Goal: Use online tool/utility: Utilize a website feature to perform a specific function

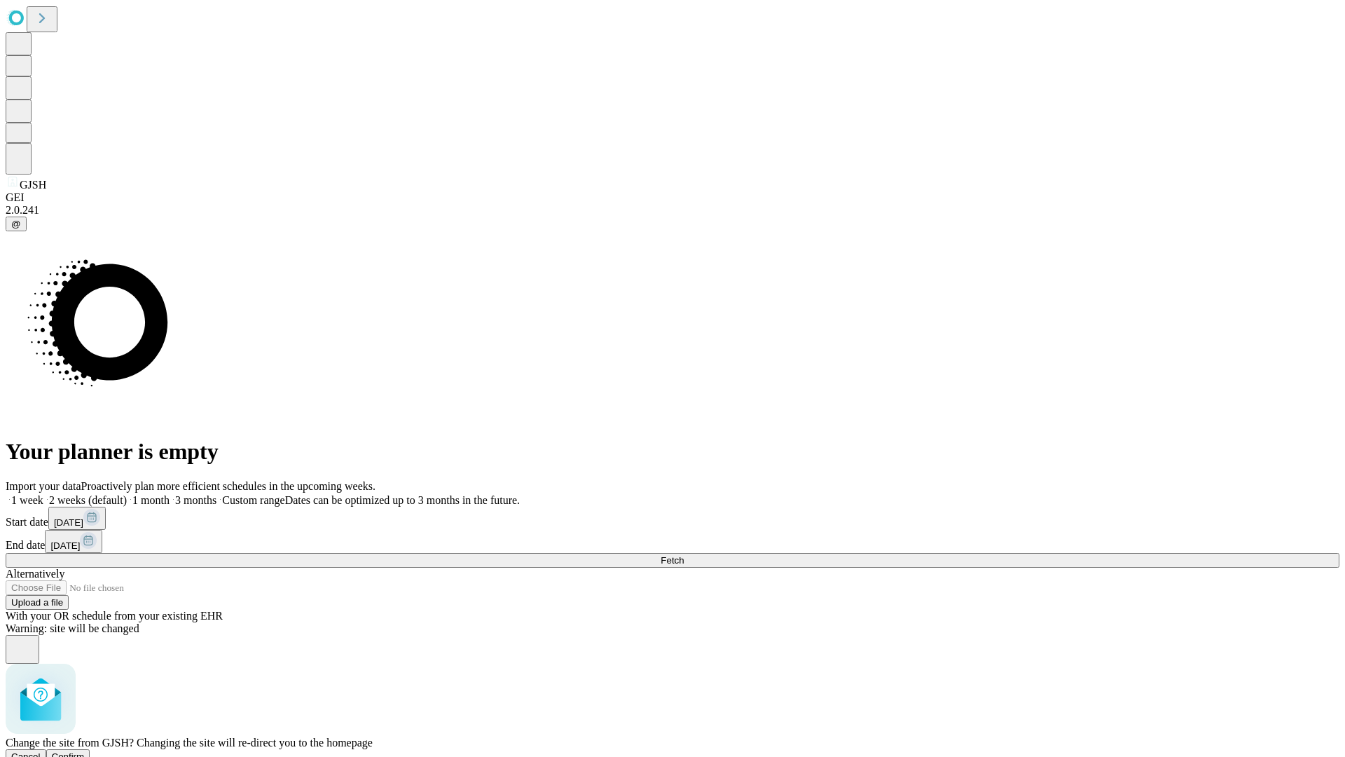
click at [85, 751] on span "Confirm" at bounding box center [68, 756] width 33 height 11
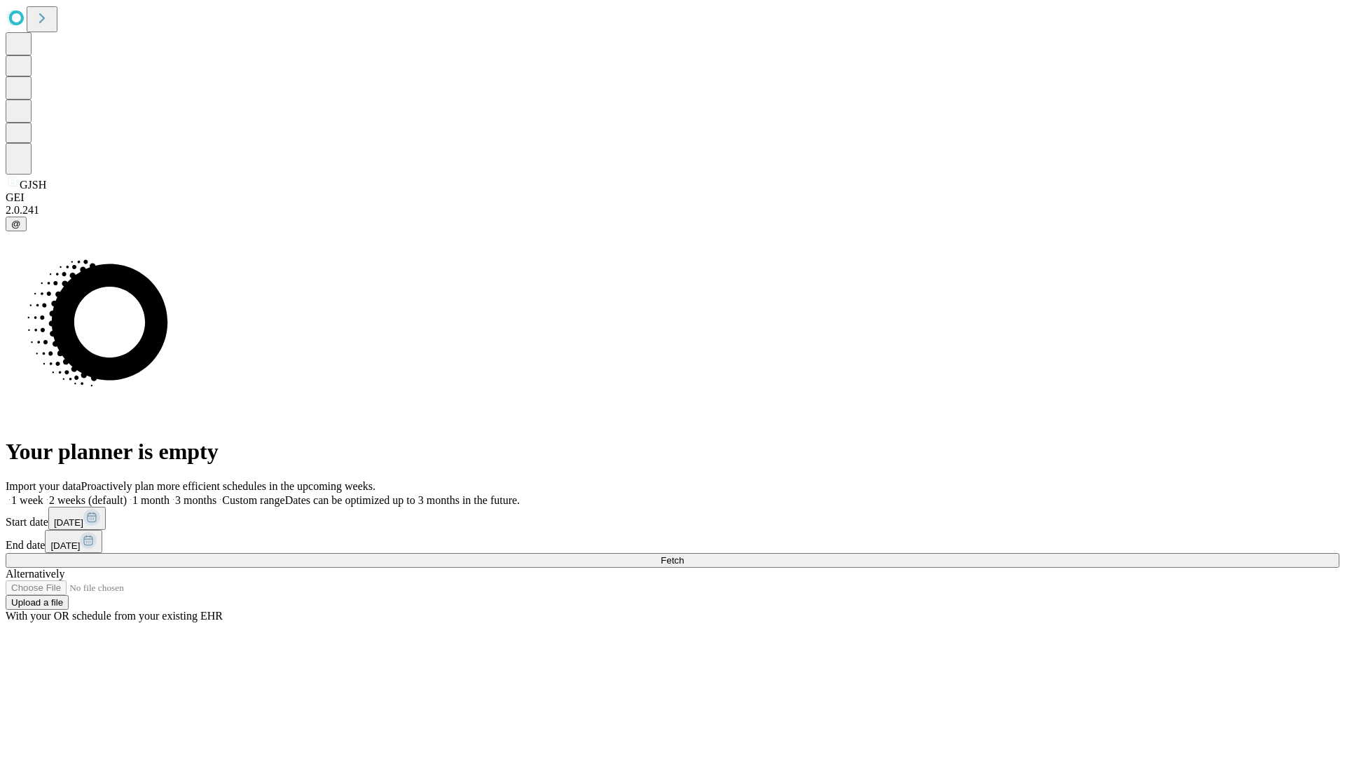
click at [43, 494] on label "1 week" at bounding box center [25, 500] width 38 height 12
click at [684, 555] on span "Fetch" at bounding box center [672, 560] width 23 height 11
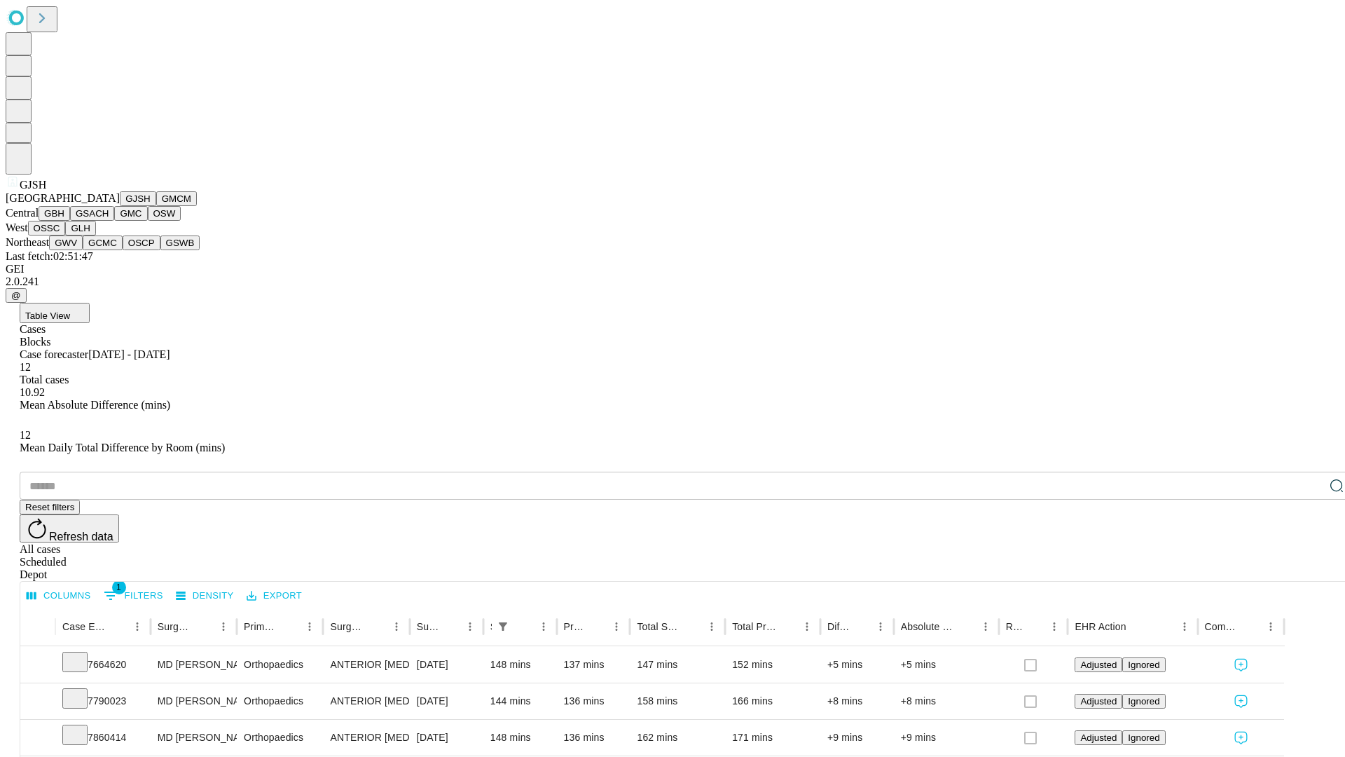
click at [156, 206] on button "GMCM" at bounding box center [176, 198] width 41 height 15
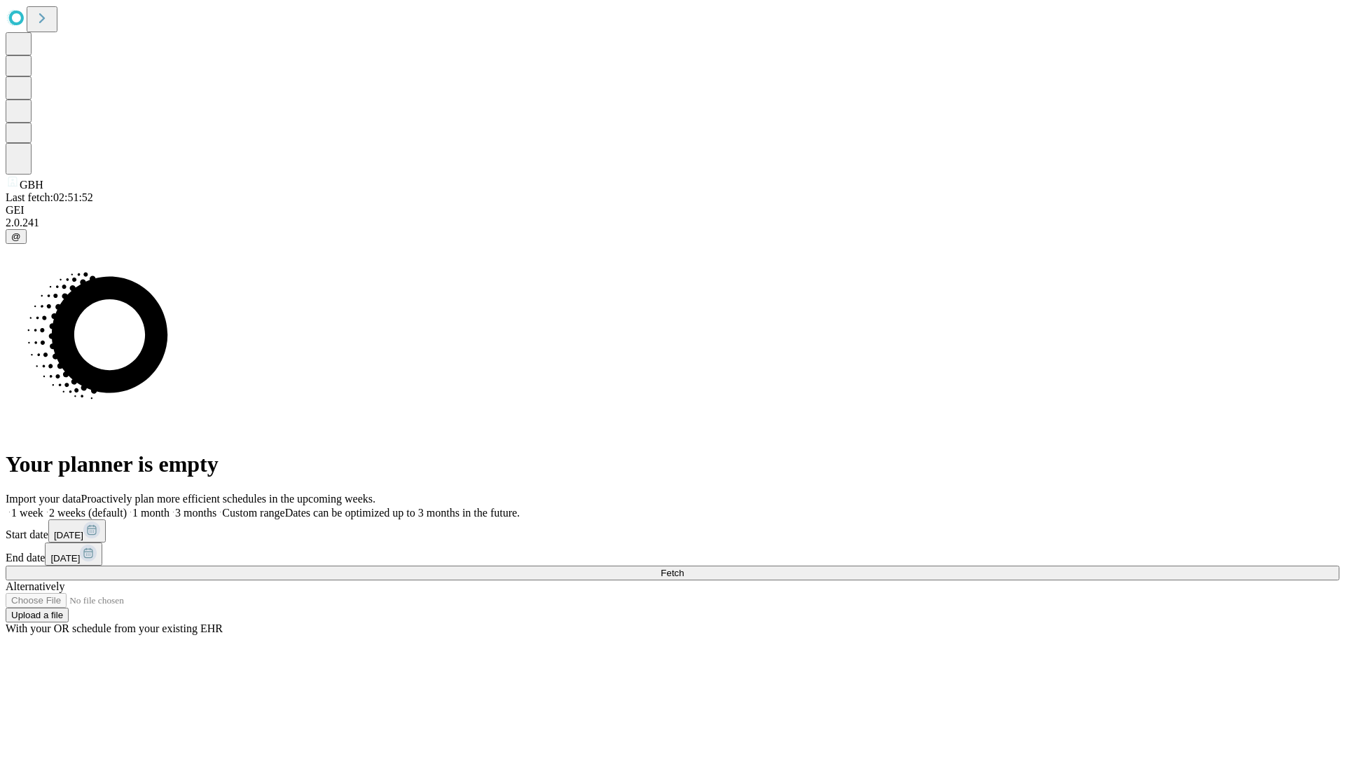
click at [684, 567] on span "Fetch" at bounding box center [672, 572] width 23 height 11
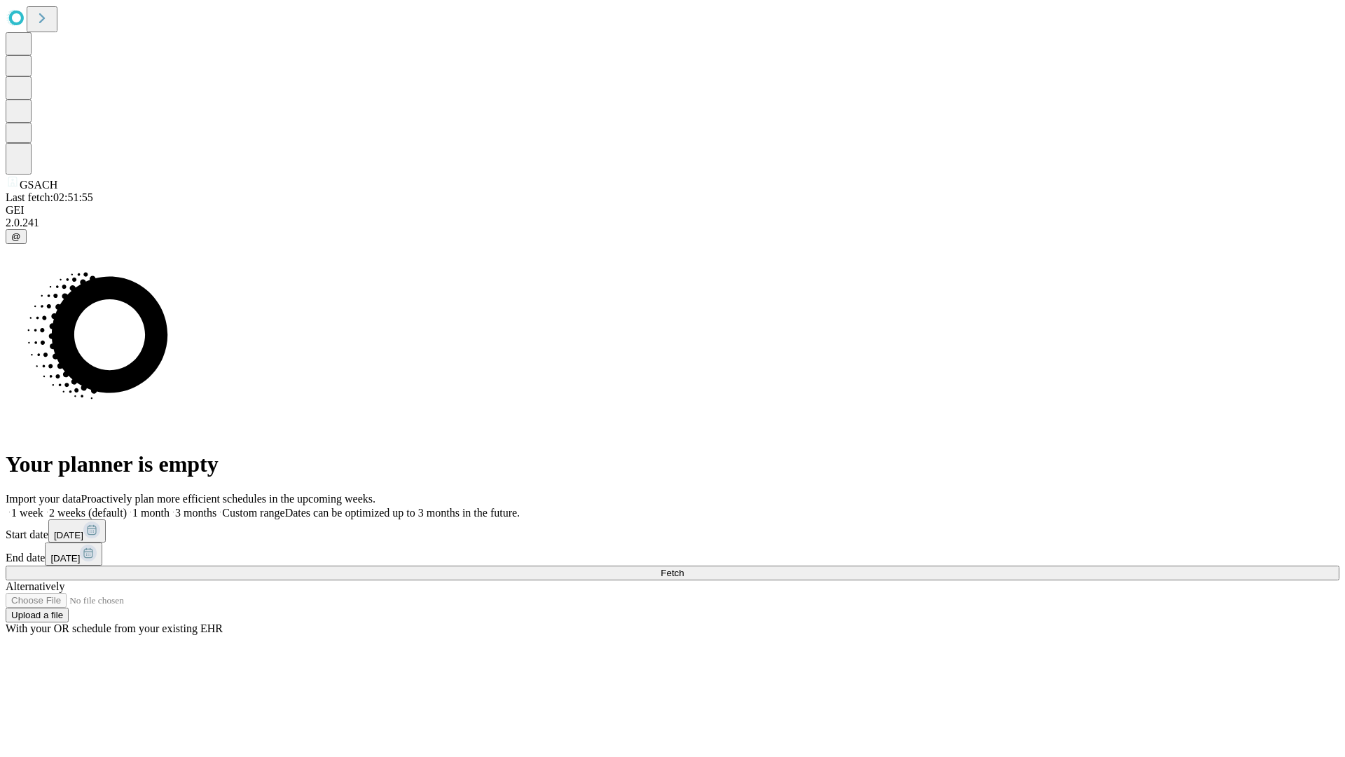
click at [43, 507] on label "1 week" at bounding box center [25, 513] width 38 height 12
click at [684, 567] on span "Fetch" at bounding box center [672, 572] width 23 height 11
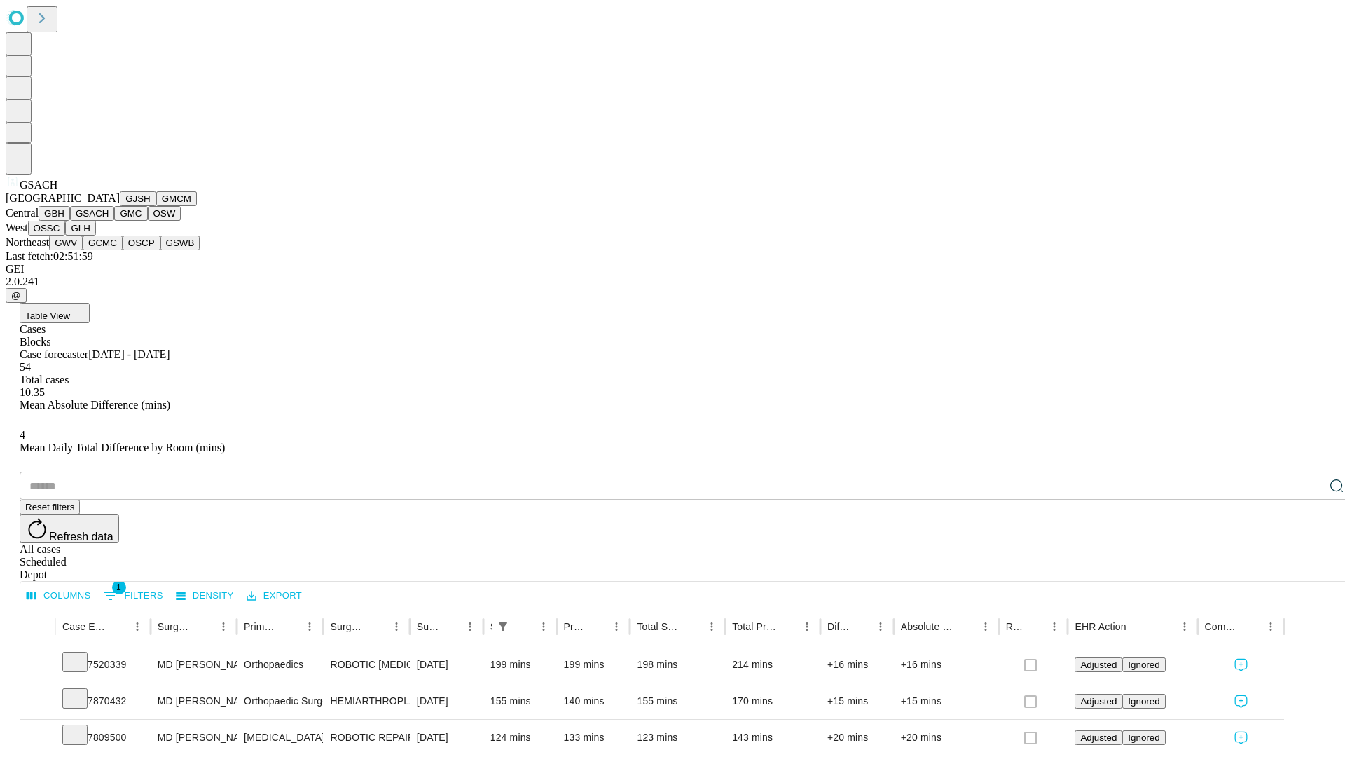
click at [114, 221] on button "GMC" at bounding box center [130, 213] width 33 height 15
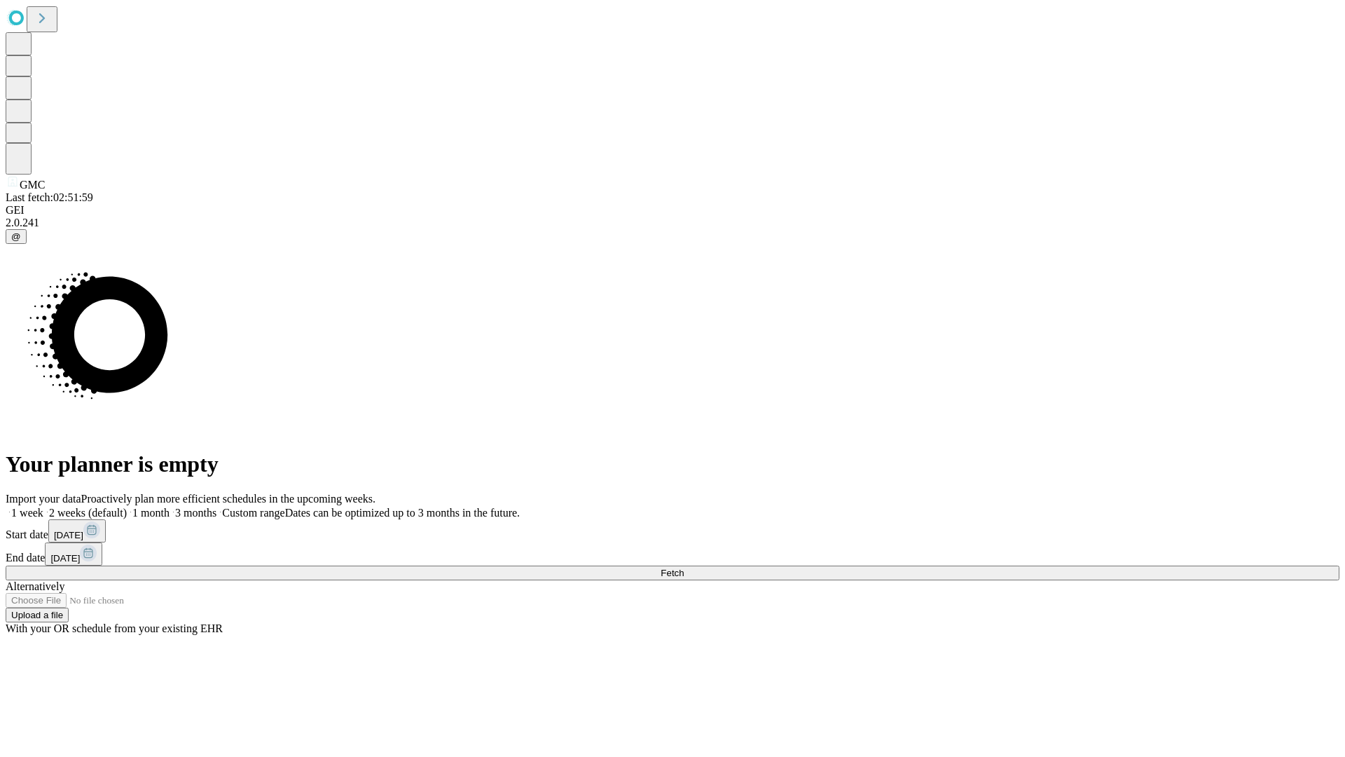
click at [43, 507] on label "1 week" at bounding box center [25, 513] width 38 height 12
click at [684, 567] on span "Fetch" at bounding box center [672, 572] width 23 height 11
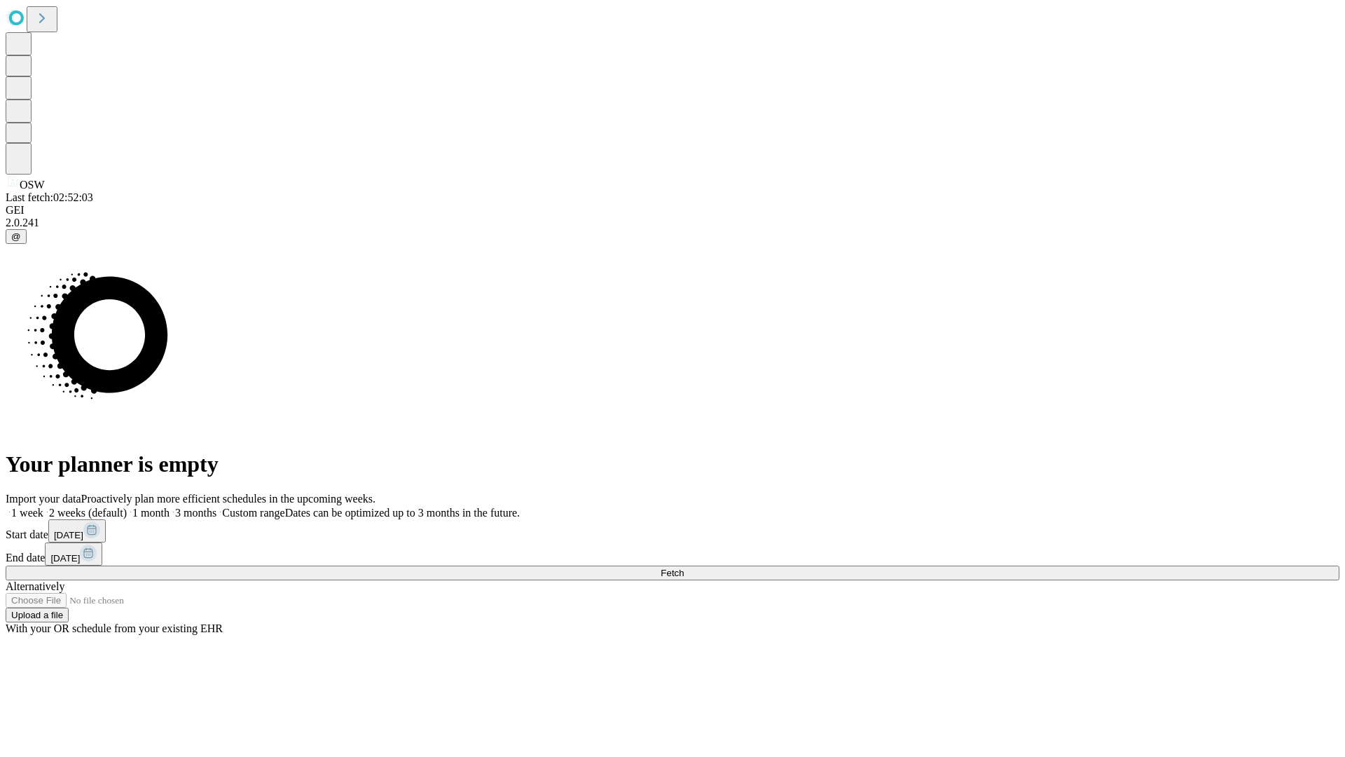
click at [43, 507] on label "1 week" at bounding box center [25, 513] width 38 height 12
click at [684, 567] on span "Fetch" at bounding box center [672, 572] width 23 height 11
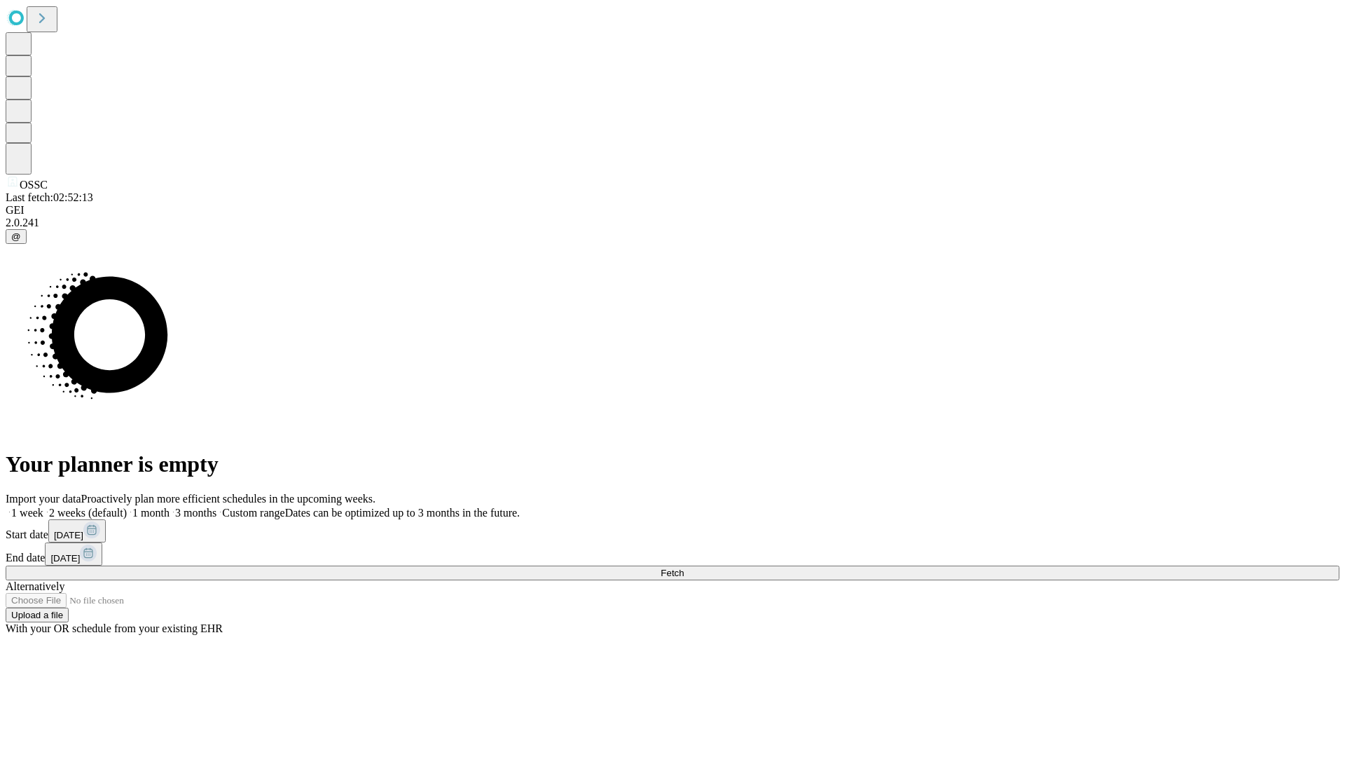
click at [684, 567] on span "Fetch" at bounding box center [672, 572] width 23 height 11
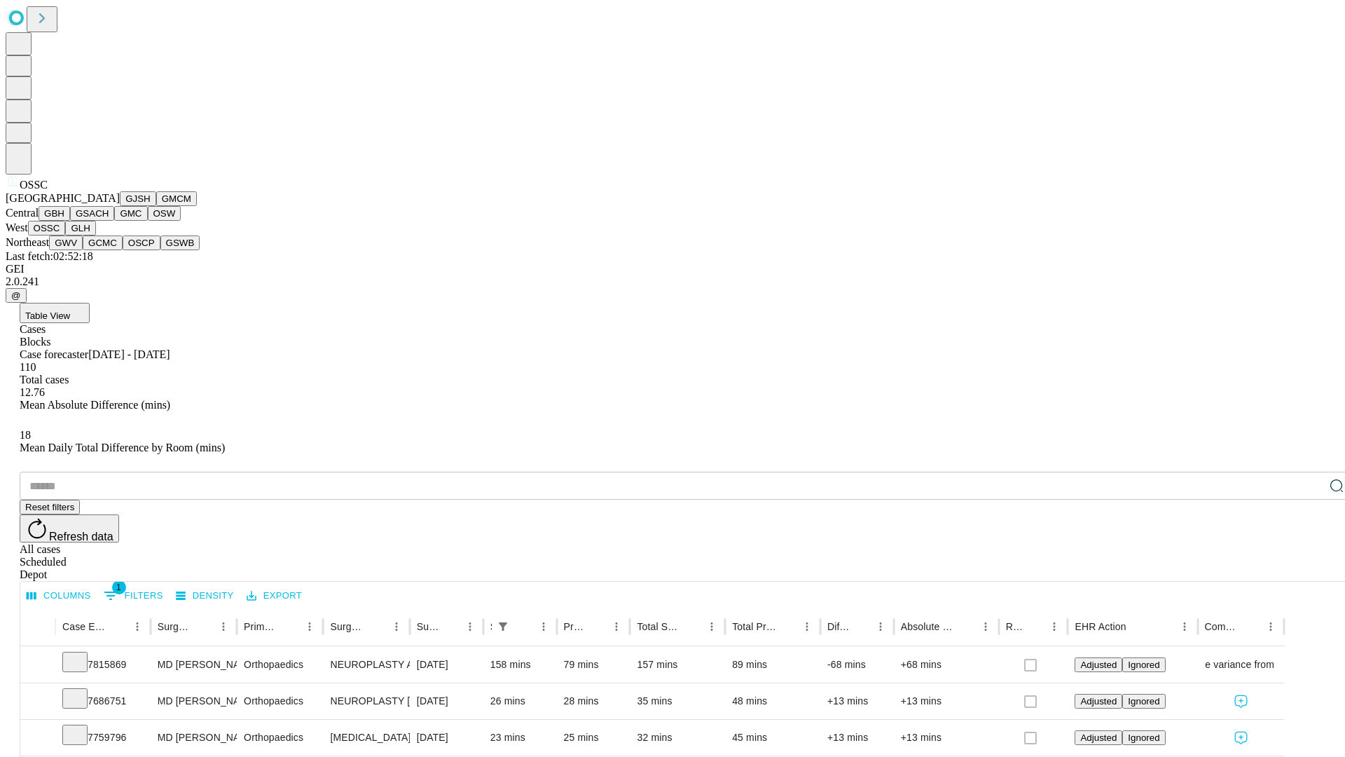
click at [95, 235] on button "GLH" at bounding box center [80, 228] width 30 height 15
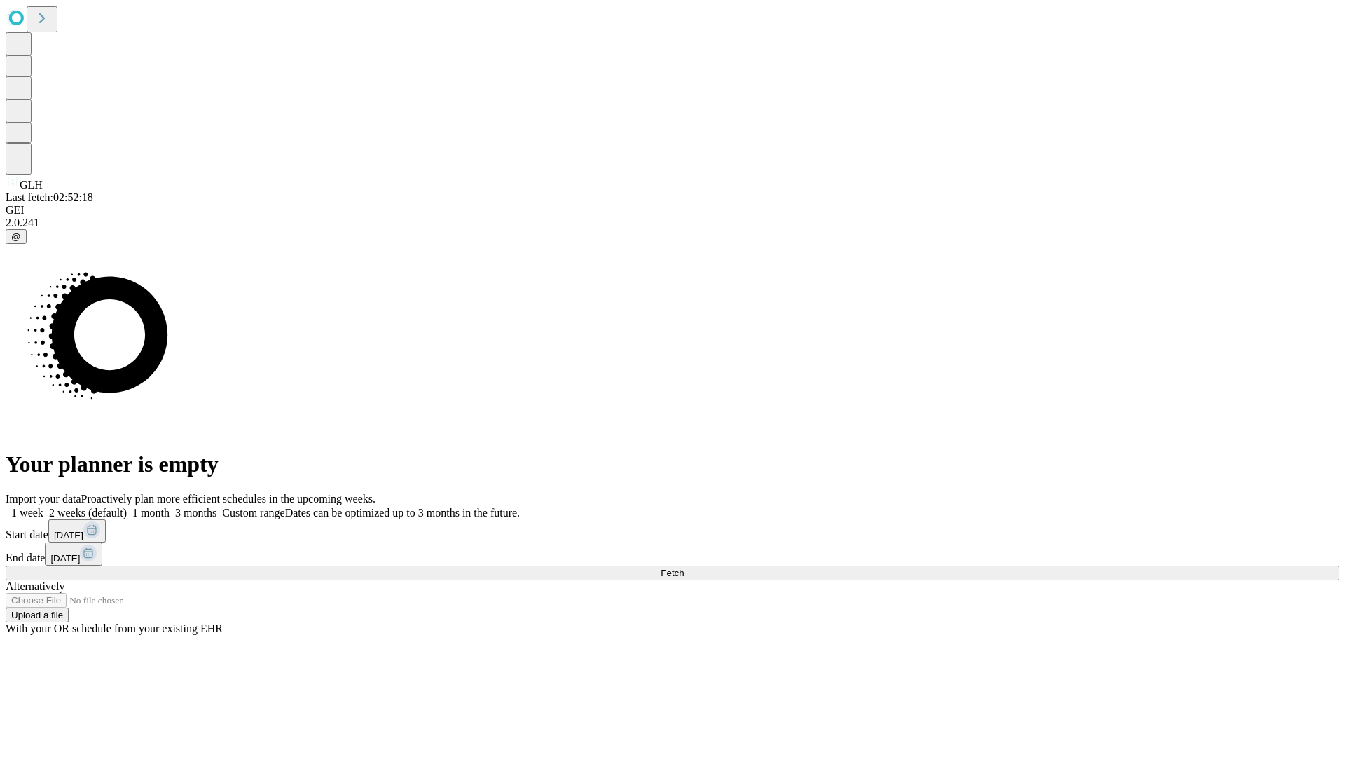
click at [43, 507] on label "1 week" at bounding box center [25, 513] width 38 height 12
click at [684, 567] on span "Fetch" at bounding box center [672, 572] width 23 height 11
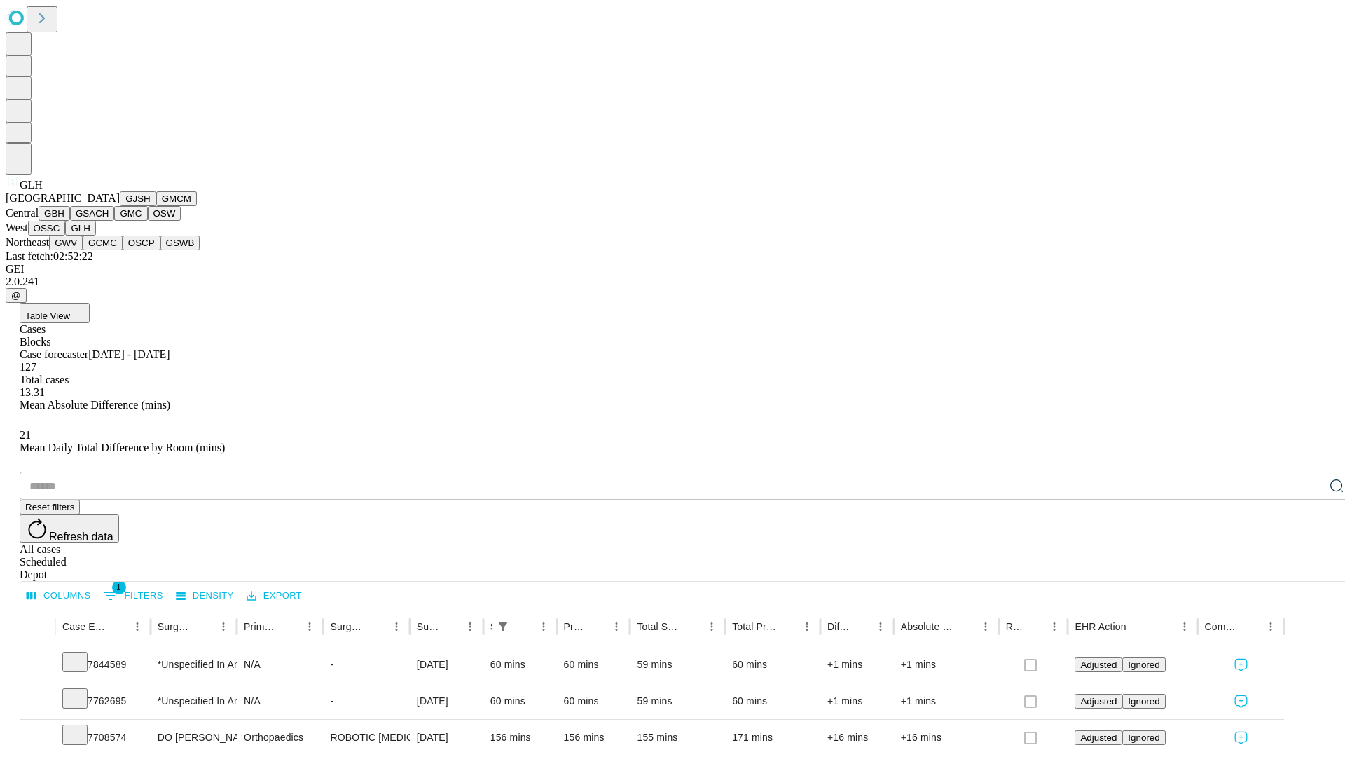
click at [83, 250] on button "GWV" at bounding box center [66, 242] width 34 height 15
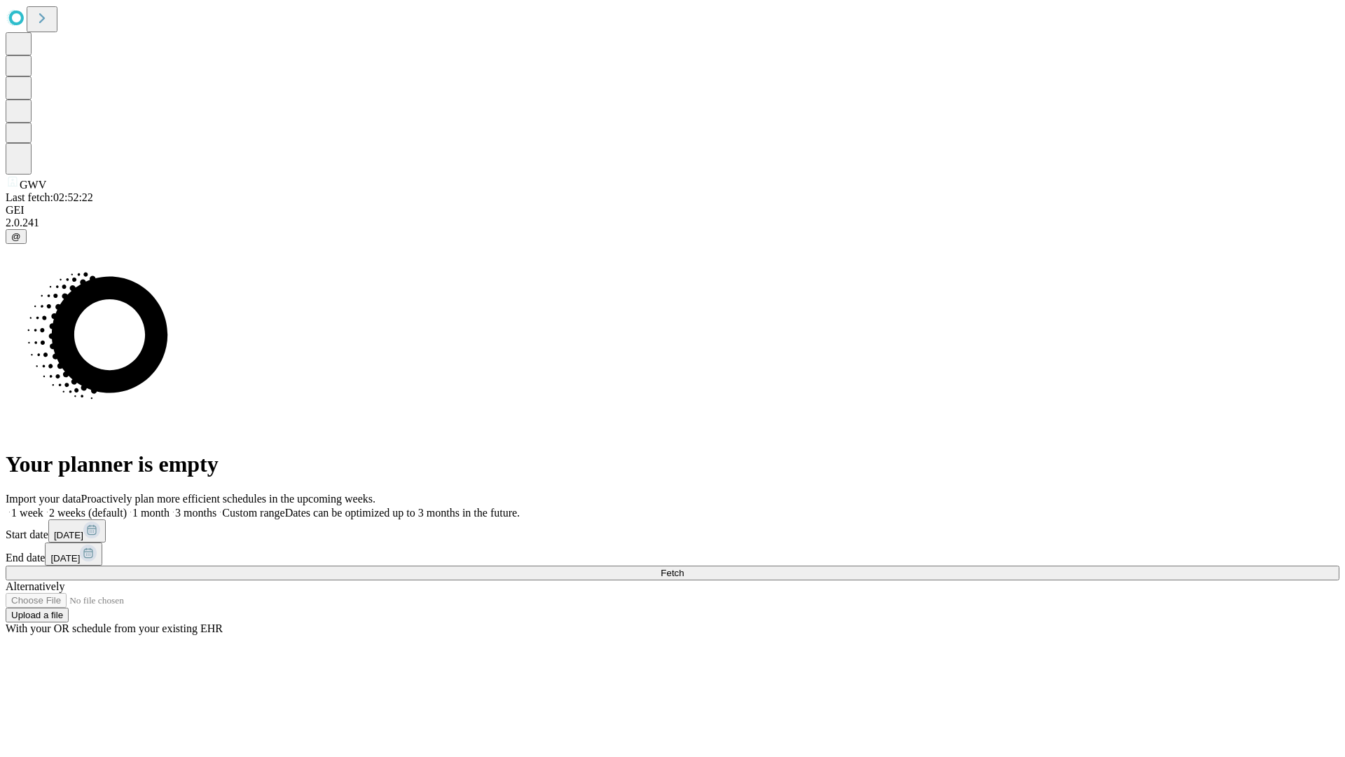
click at [43, 507] on label "1 week" at bounding box center [25, 513] width 38 height 12
click at [684, 567] on span "Fetch" at bounding box center [672, 572] width 23 height 11
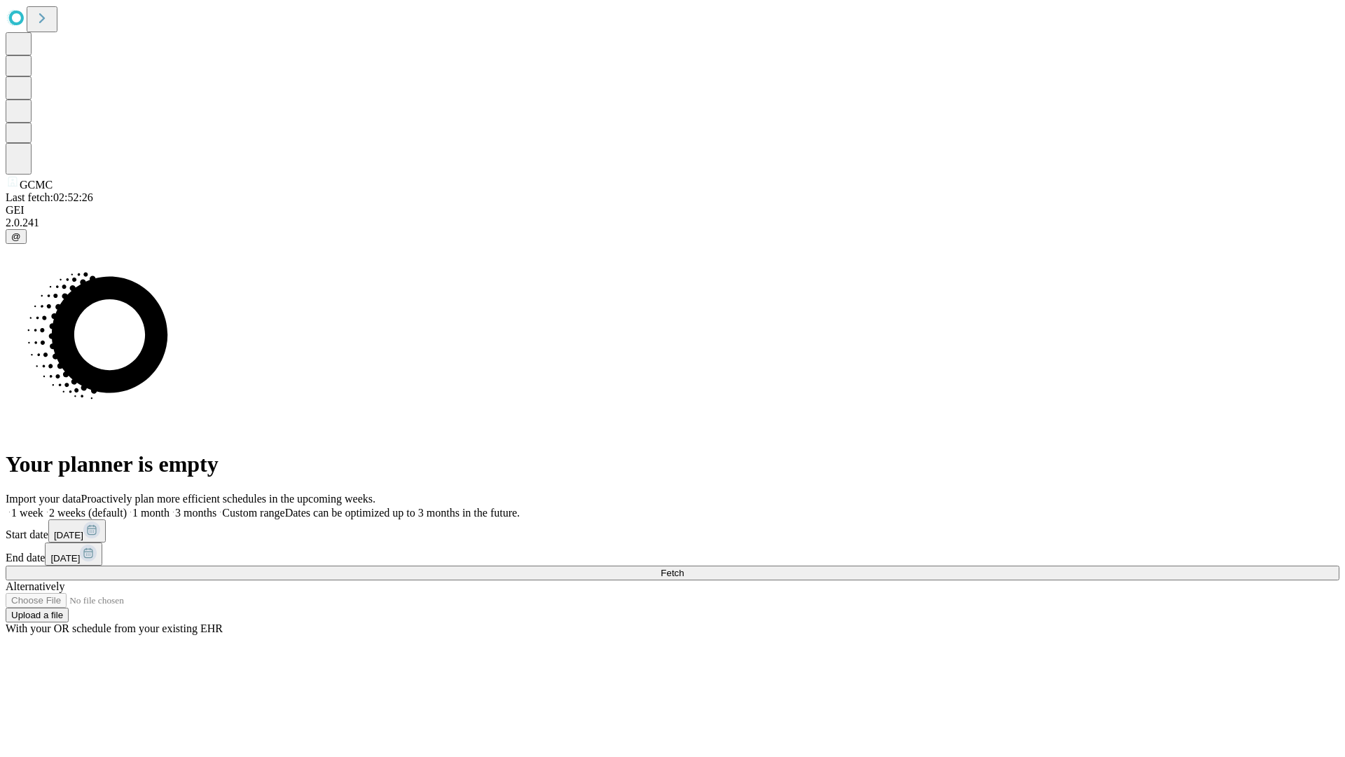
click at [43, 507] on label "1 week" at bounding box center [25, 513] width 38 height 12
click at [684, 567] on span "Fetch" at bounding box center [672, 572] width 23 height 11
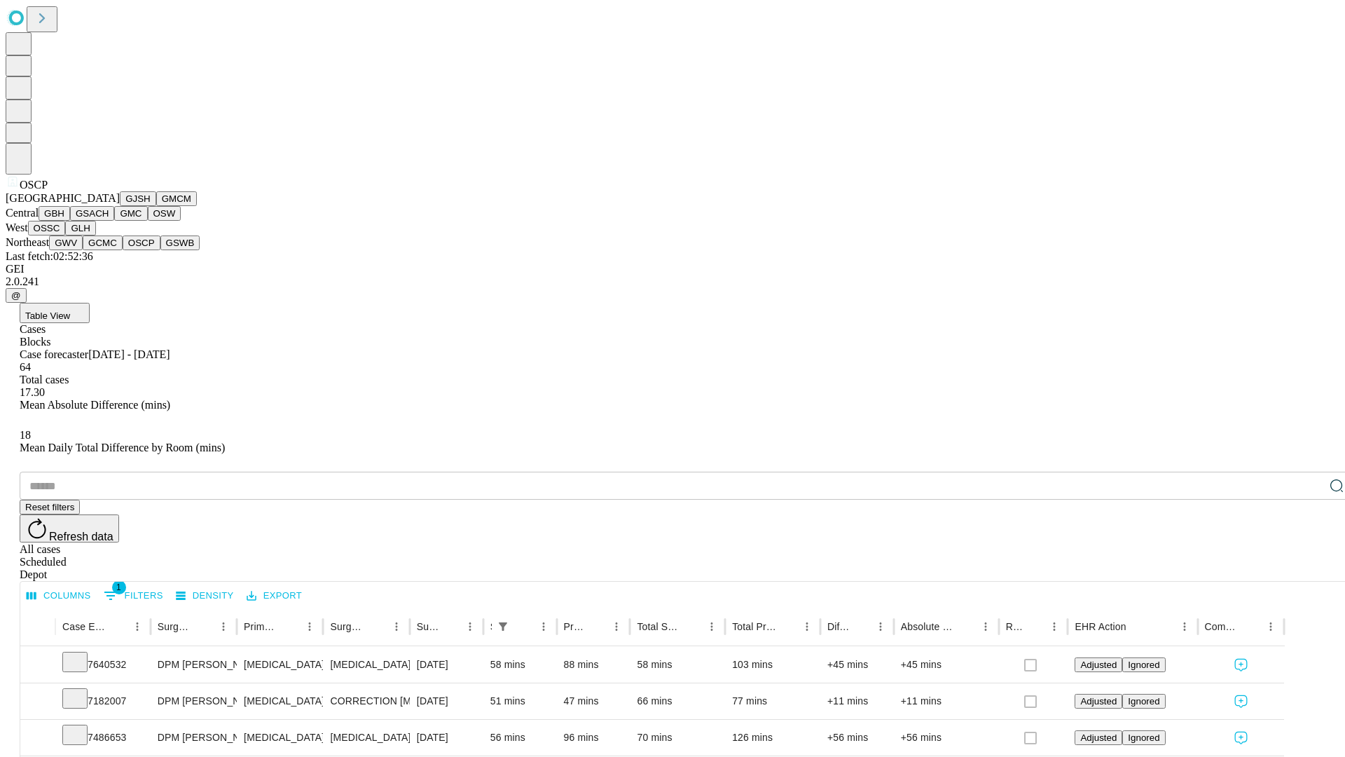
click at [160, 250] on button "GSWB" at bounding box center [180, 242] width 40 height 15
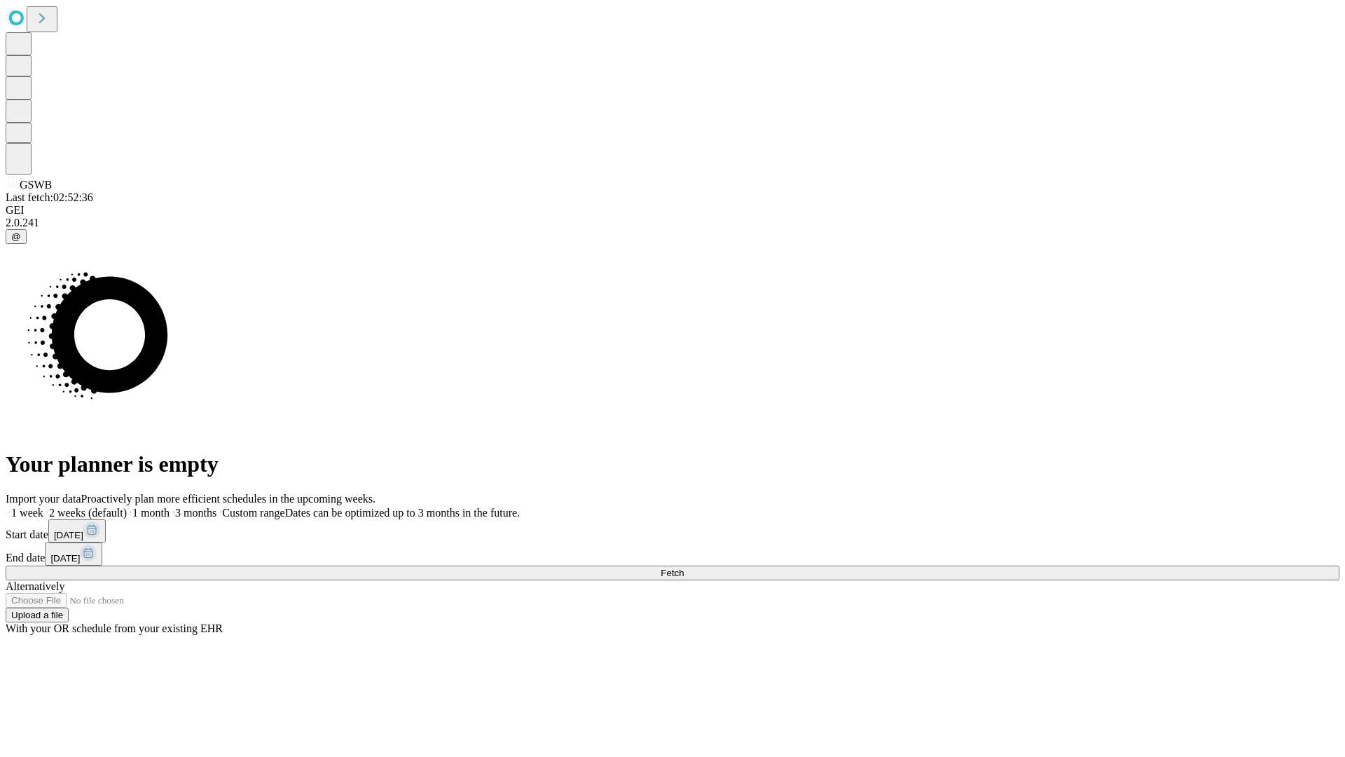
click at [43, 507] on label "1 week" at bounding box center [25, 513] width 38 height 12
click at [684, 567] on span "Fetch" at bounding box center [672, 572] width 23 height 11
